Goal: Navigation & Orientation: Find specific page/section

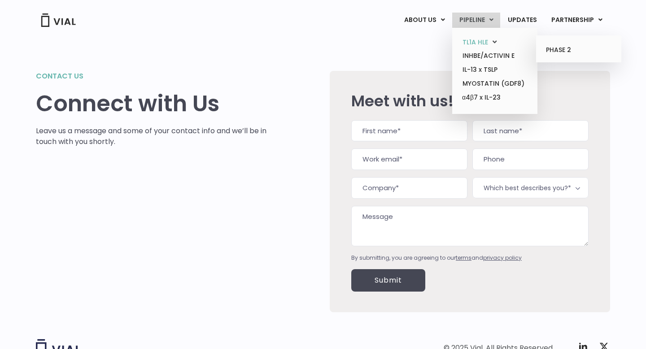
click at [476, 41] on link "TL1A HLE" at bounding box center [494, 42] width 78 height 14
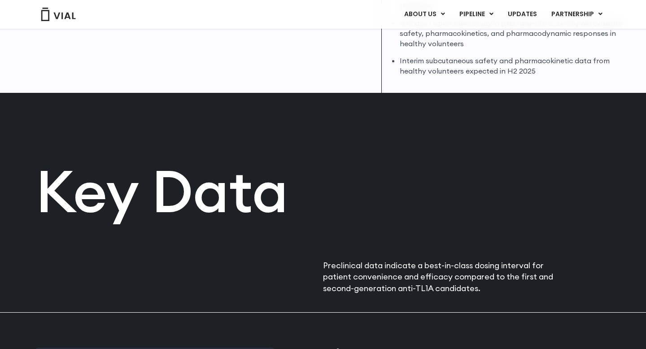
scroll to position [325, 0]
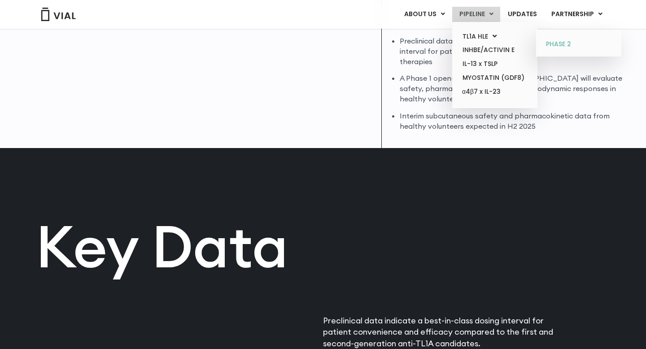
click at [552, 41] on link "PHASE 2" at bounding box center [578, 44] width 78 height 14
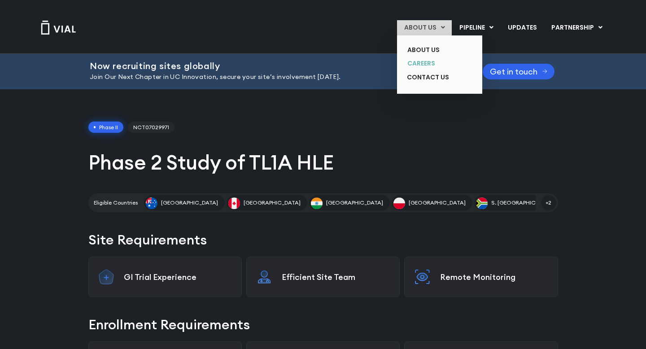
click at [421, 65] on link "CAREERS" at bounding box center [432, 64] width 65 height 14
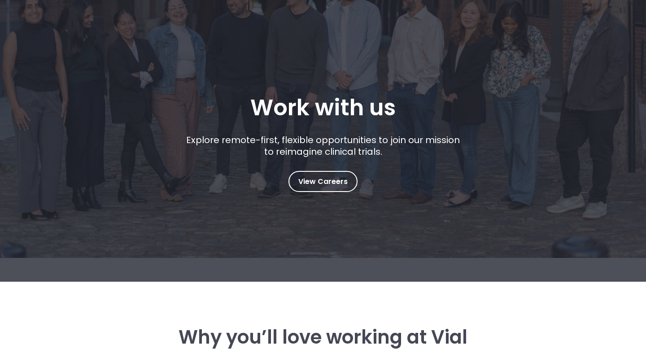
scroll to position [90, 0]
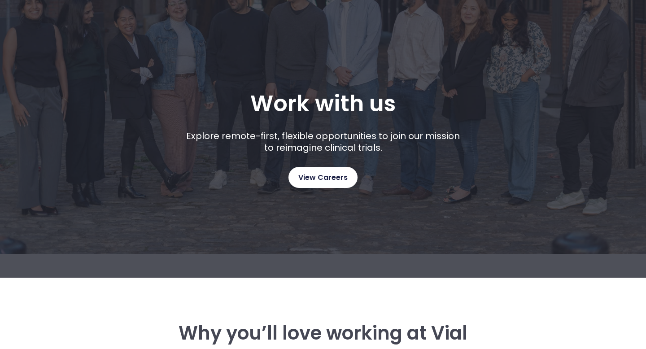
click at [320, 186] on link "View Careers" at bounding box center [322, 177] width 69 height 21
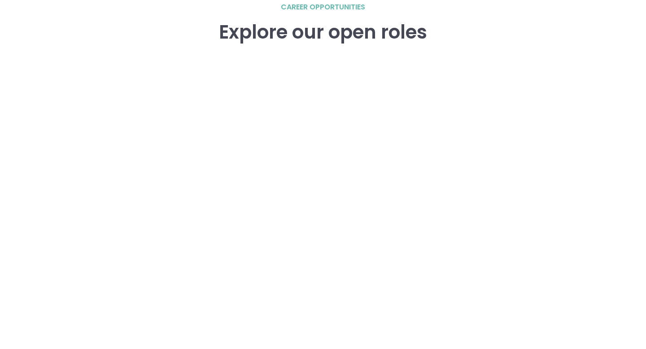
scroll to position [1281, 0]
